Goal: Information Seeking & Learning: Learn about a topic

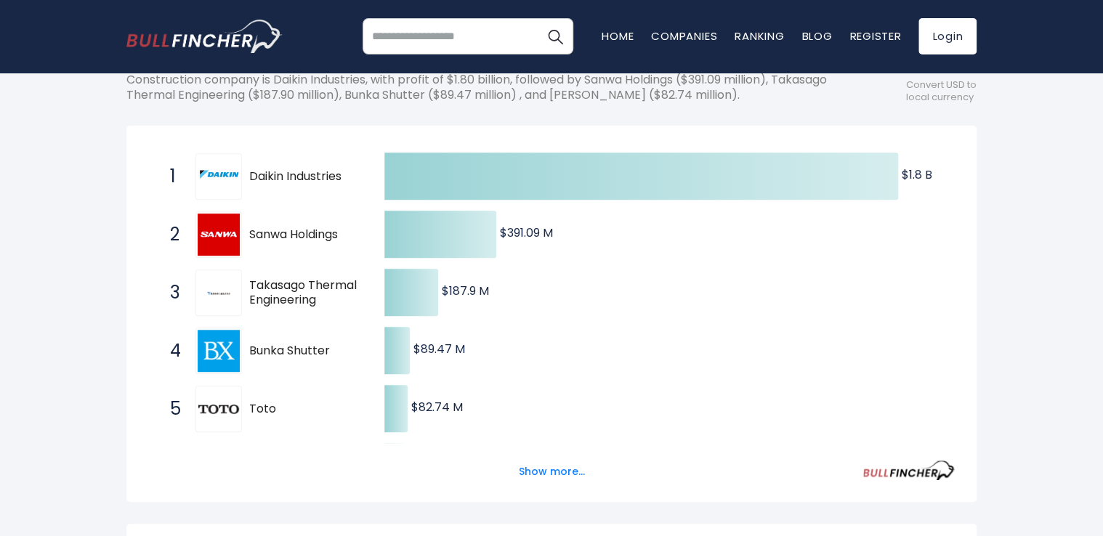
scroll to position [73, 0]
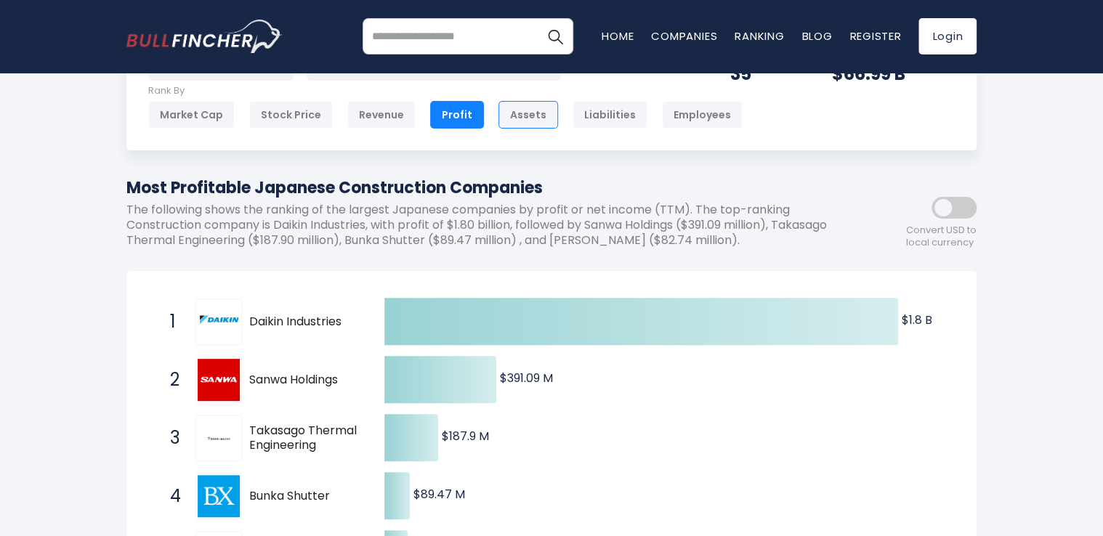
click at [508, 109] on div "Assets" at bounding box center [528, 115] width 60 height 28
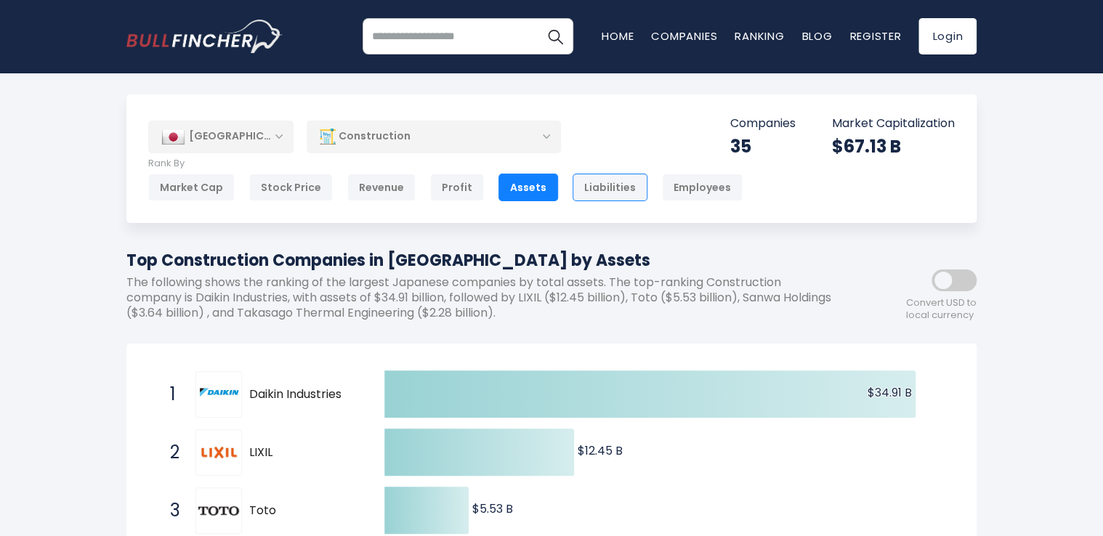
click at [596, 199] on div "Liabilities" at bounding box center [609, 188] width 75 height 28
